Goal: Transaction & Acquisition: Purchase product/service

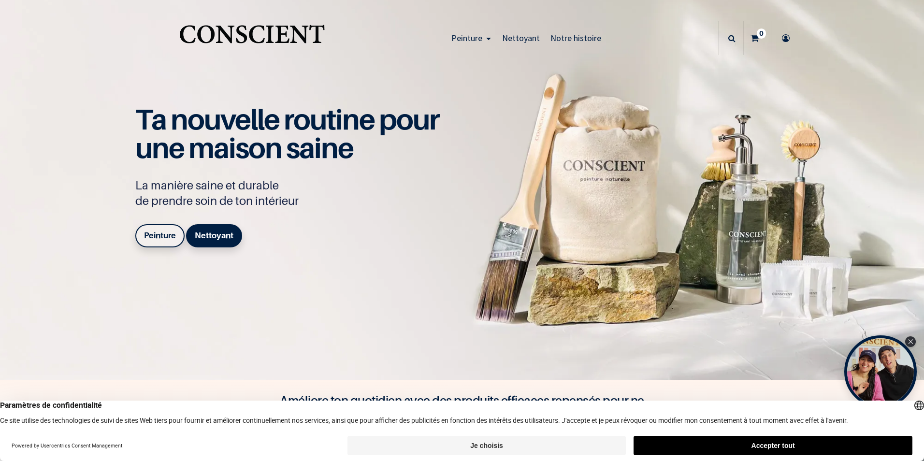
click at [779, 445] on button "Accepter tout" at bounding box center [772, 445] width 279 height 19
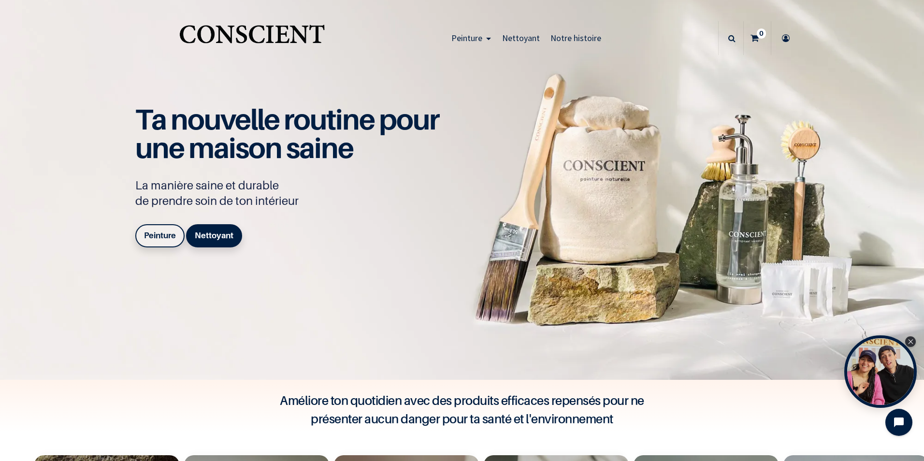
scroll to position [403, 0]
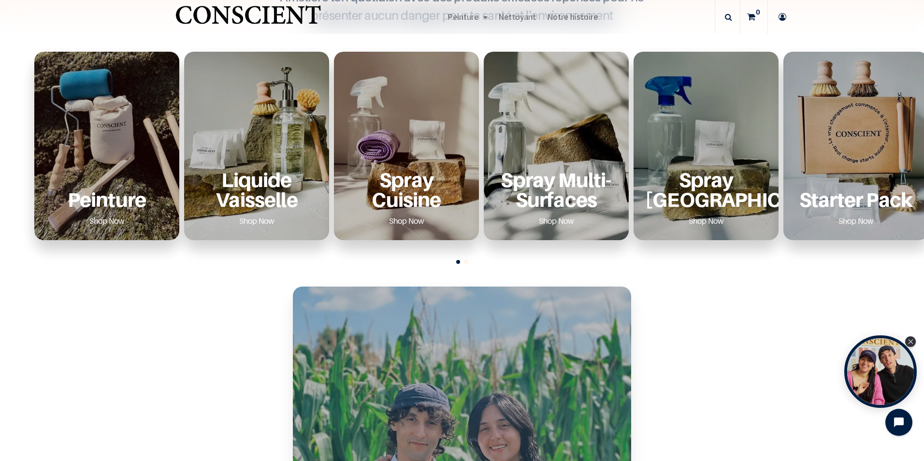
click at [126, 177] on div "Peinture Shop Now" at bounding box center [107, 199] width 122 height 59
click at [109, 203] on p "Peinture" at bounding box center [107, 199] width 122 height 20
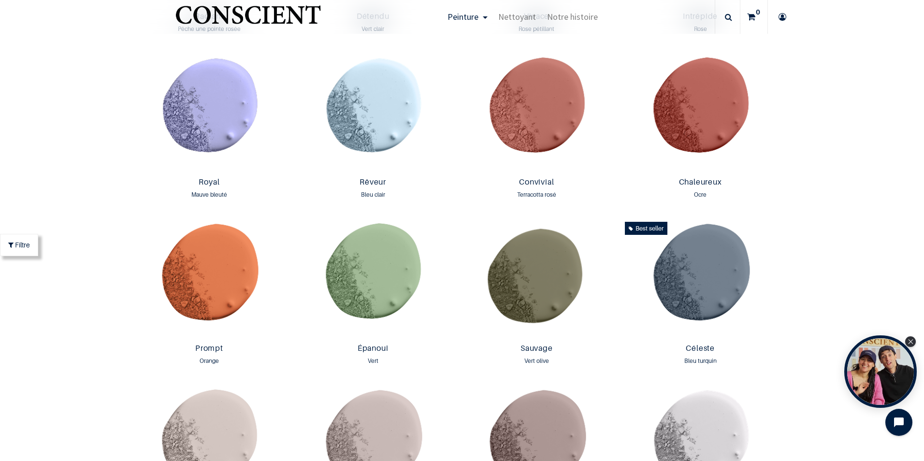
scroll to position [1614, 0]
